Goal: Check status: Check status

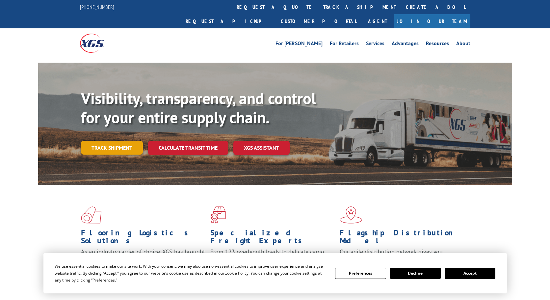
click at [100, 141] on link "Track shipment" at bounding box center [112, 148] width 62 height 14
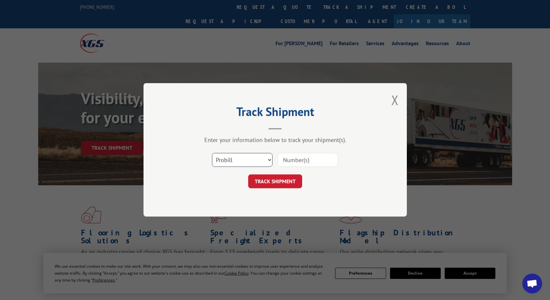
click at [260, 165] on select "Select category... Probill BOL PO" at bounding box center [242, 160] width 61 height 14
click at [306, 163] on input at bounding box center [308, 160] width 61 height 14
paste input "17001811"
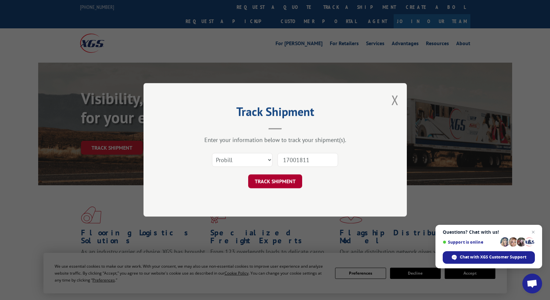
type input "17001811"
click at [279, 178] on button "TRACK SHIPMENT" at bounding box center [275, 182] width 54 height 14
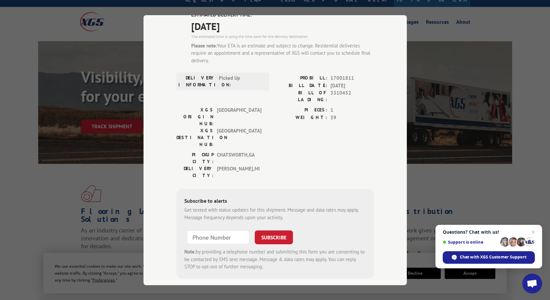
scroll to position [33, 0]
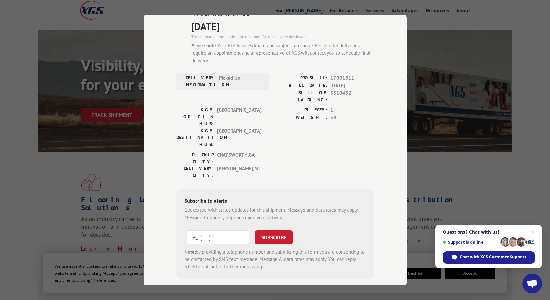
click at [200, 230] on input "+1 (___) ___-____" at bounding box center [218, 237] width 63 height 14
paste input "954) 621-7921"
type input "[PHONE_NUMBER]"
click at [267, 230] on div "SUBSCRIBE" at bounding box center [274, 237] width 38 height 15
click at [274, 230] on button "SUBSCRIBE" at bounding box center [274, 237] width 38 height 14
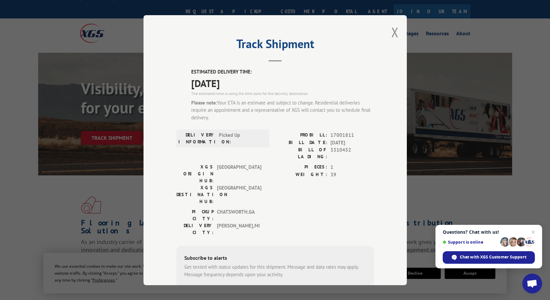
scroll to position [0, 0]
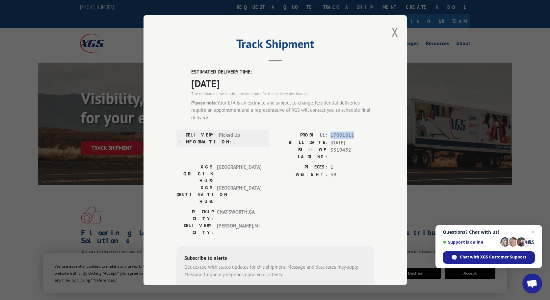
drag, startPoint x: 352, startPoint y: 132, endPoint x: 328, endPoint y: 133, distance: 24.1
click at [331, 133] on span "17001811" at bounding box center [352, 135] width 43 height 8
copy span "17001811"
